Goal: Transaction & Acquisition: Purchase product/service

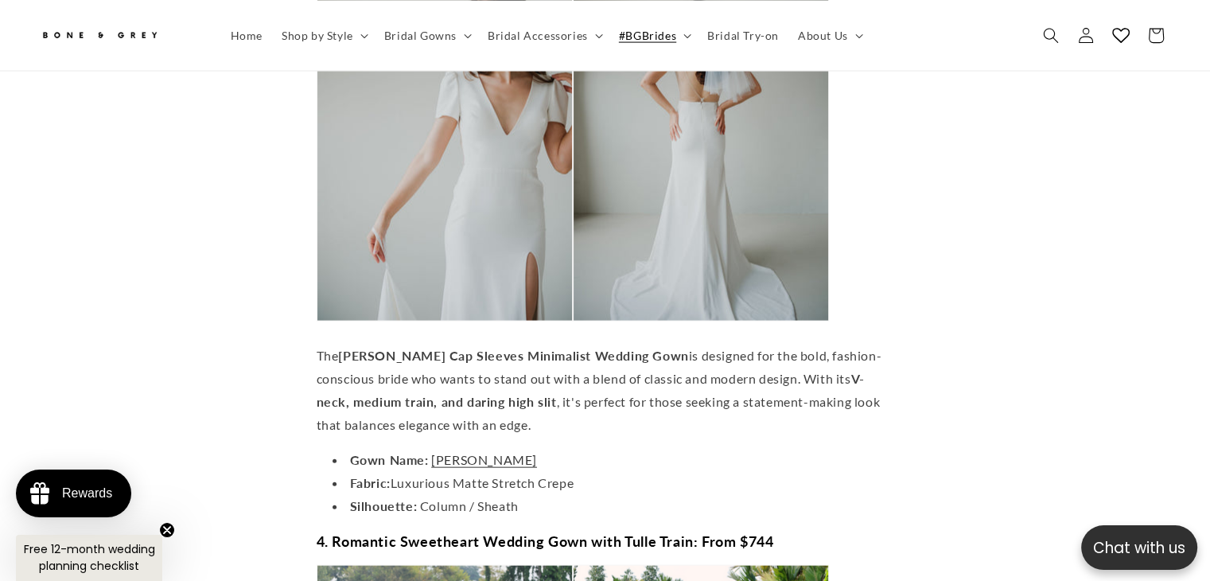
scroll to position [3408, 0]
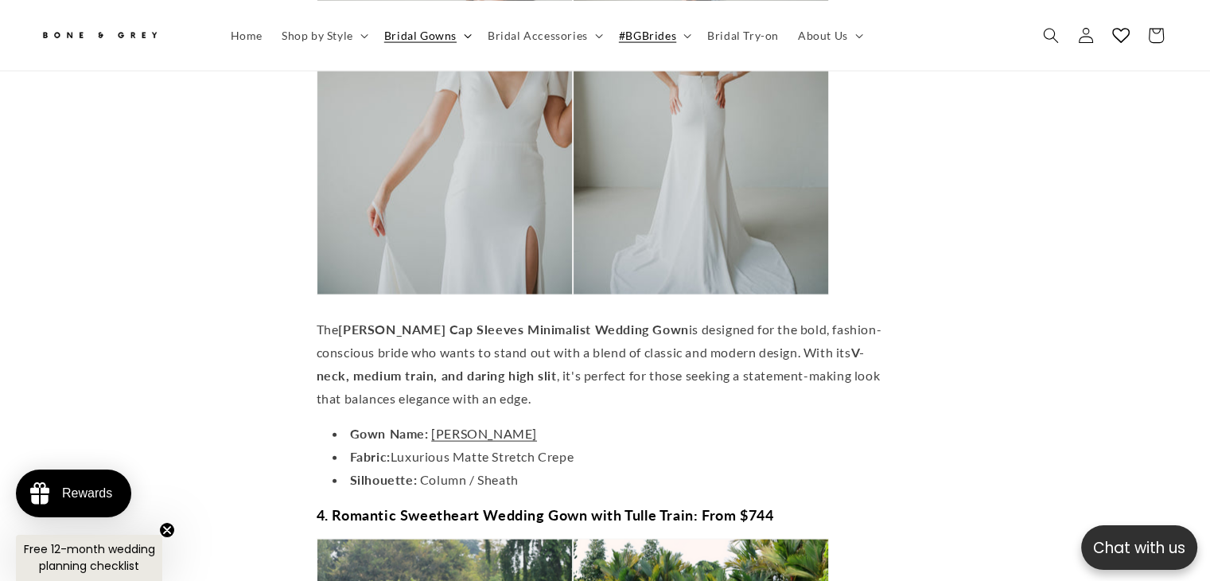
click at [445, 33] on span "Bridal Gowns" at bounding box center [420, 35] width 72 height 14
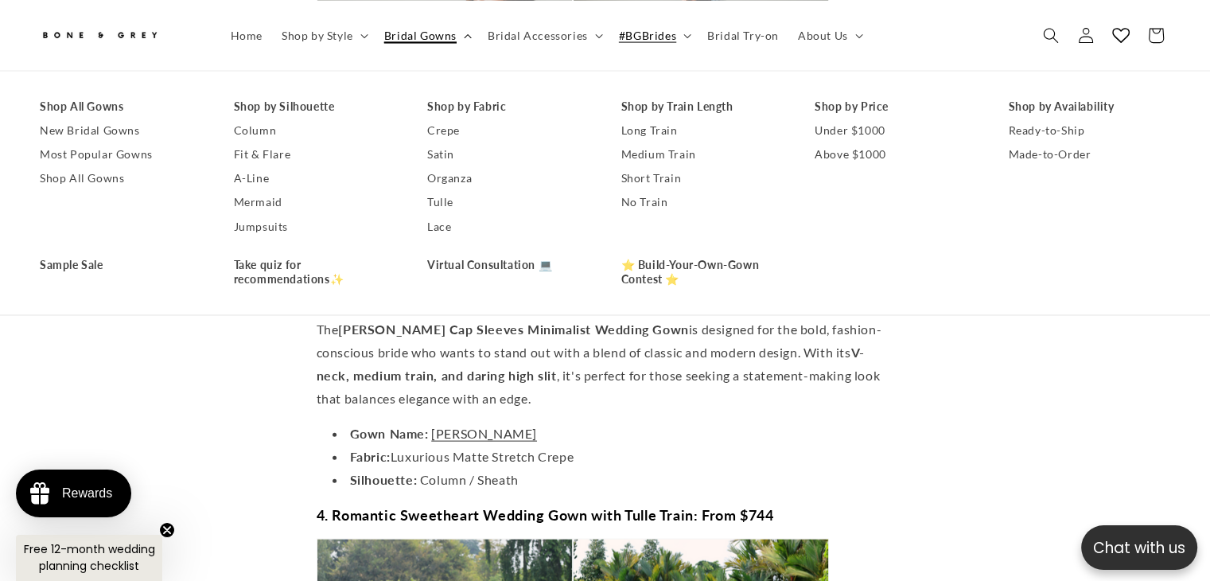
scroll to position [0, 824]
click at [451, 229] on link "Lace" at bounding box center [508, 226] width 162 height 24
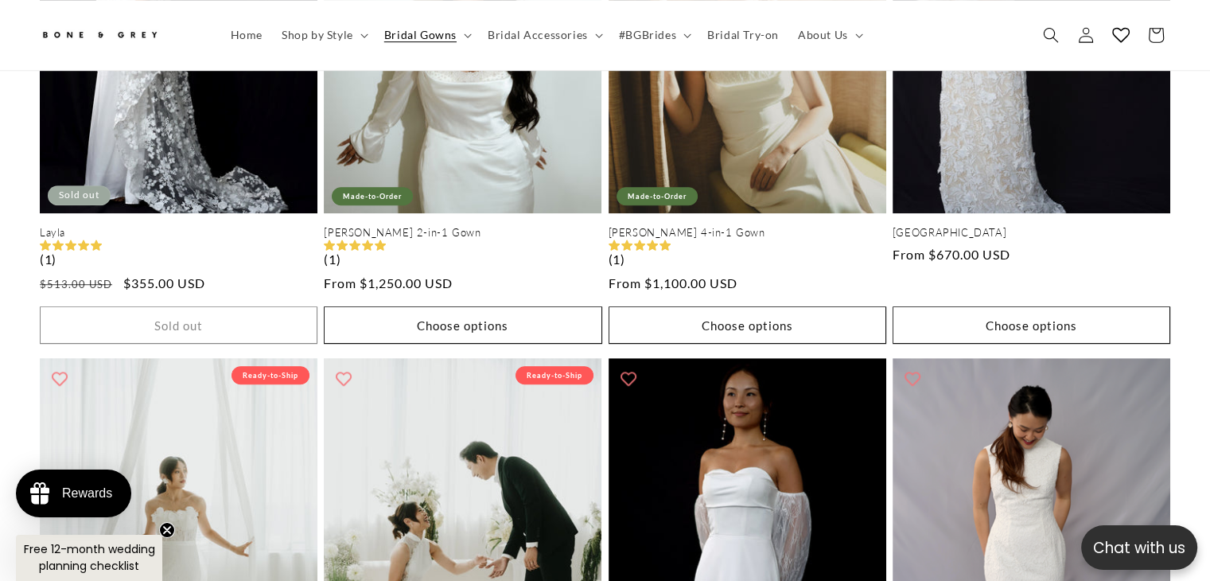
scroll to position [1045, 0]
